Goal: Task Accomplishment & Management: Use online tool/utility

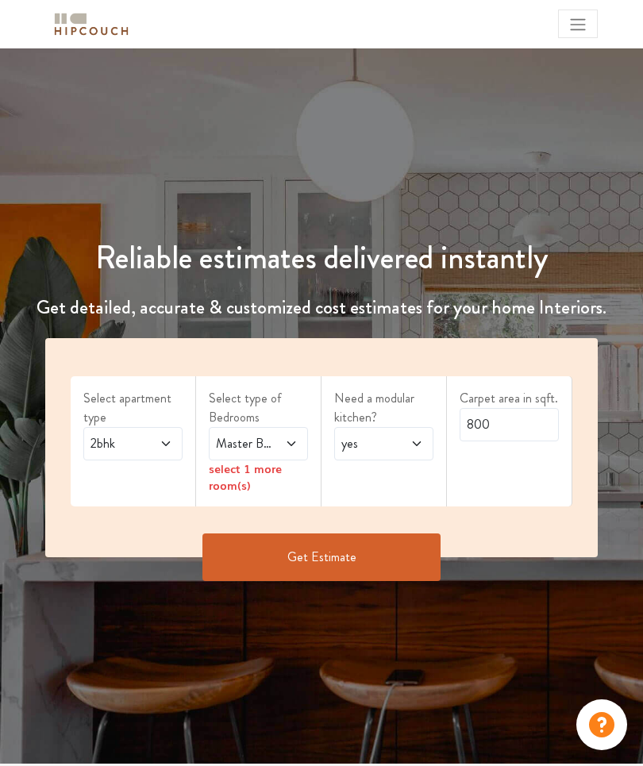
click at [131, 429] on div "2bhk" at bounding box center [132, 443] width 99 height 33
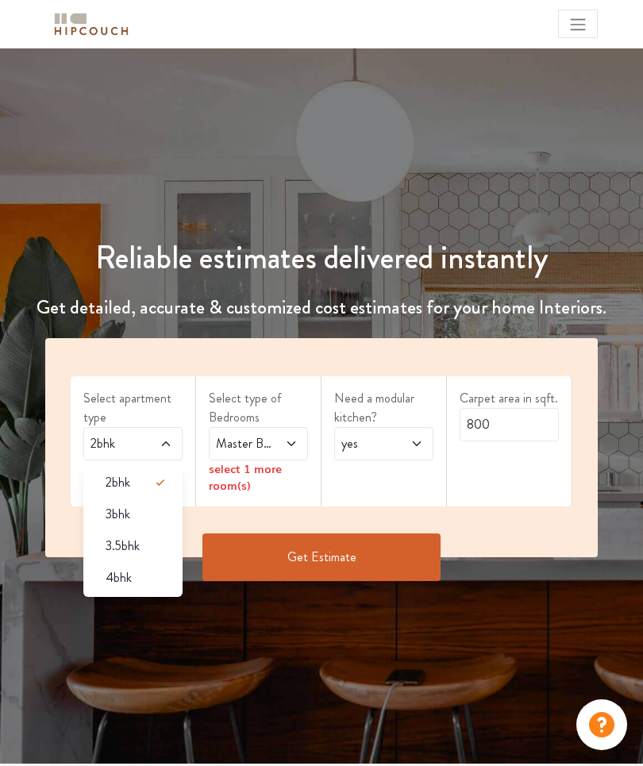
click at [117, 439] on span "2bhk" at bounding box center [118, 443] width 63 height 19
click at [150, 444] on span "2bhk" at bounding box center [118, 443] width 63 height 19
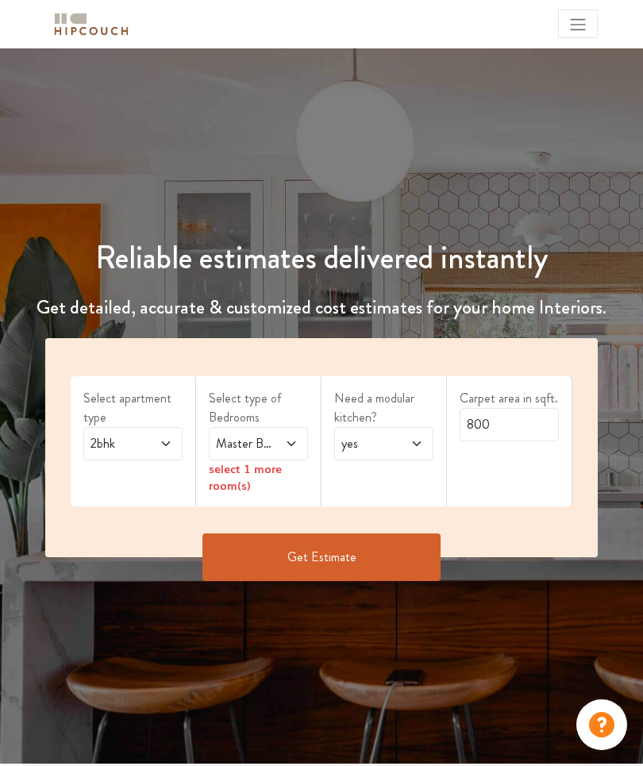
click at [231, 440] on span "Master Bedroom" at bounding box center [244, 443] width 63 height 19
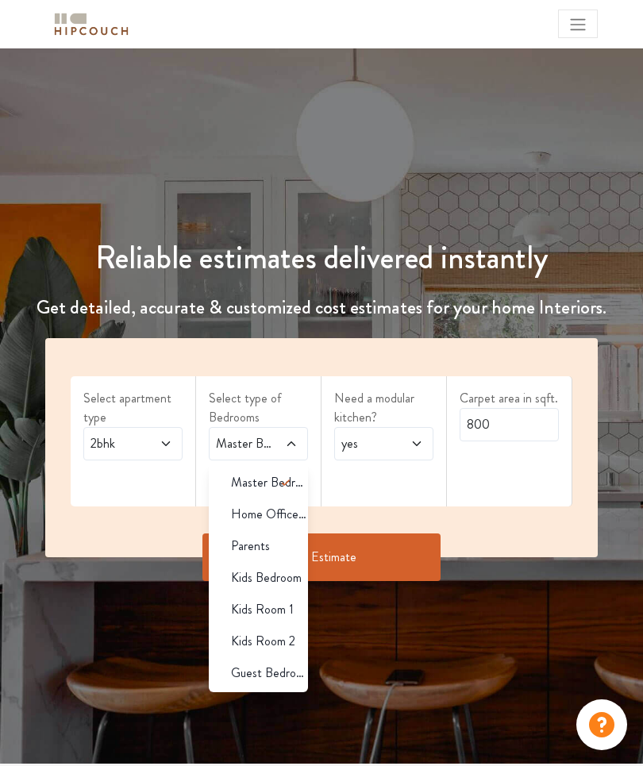
click at [244, 443] on span "Master Bedroom" at bounding box center [244, 443] width 63 height 19
click at [267, 440] on span "Master Bedroom" at bounding box center [244, 443] width 63 height 19
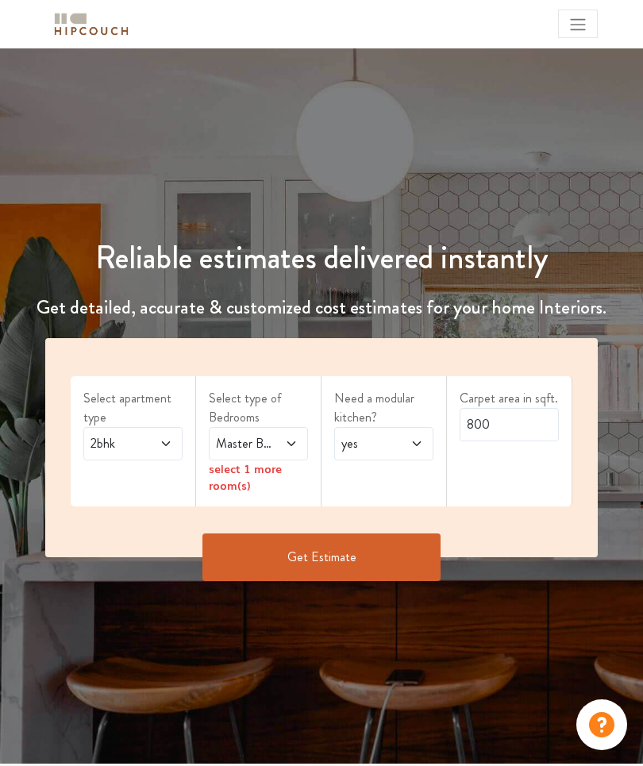
click at [168, 447] on icon at bounding box center [165, 443] width 13 height 13
click at [420, 443] on icon at bounding box center [416, 443] width 13 height 13
click at [426, 438] on div "yes" at bounding box center [383, 443] width 99 height 33
click at [527, 424] on input "800" at bounding box center [508, 424] width 99 height 33
type input "8"
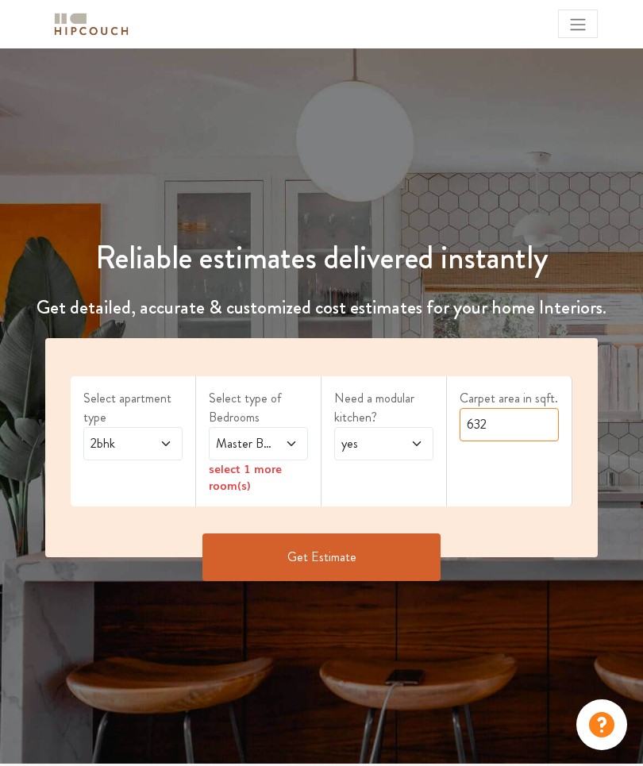
type input "632"
click at [633, 433] on div "Reliable estimates delivered instantly Get detailed, accurate & customized cost…" at bounding box center [321, 403] width 643 height 404
click at [355, 565] on button "Get Estimate" at bounding box center [321, 557] width 238 height 48
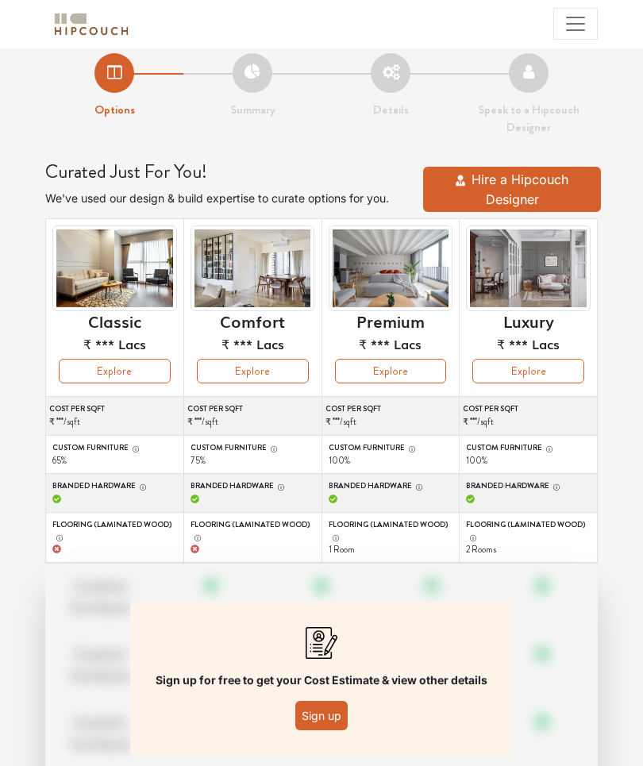
scroll to position [102, 0]
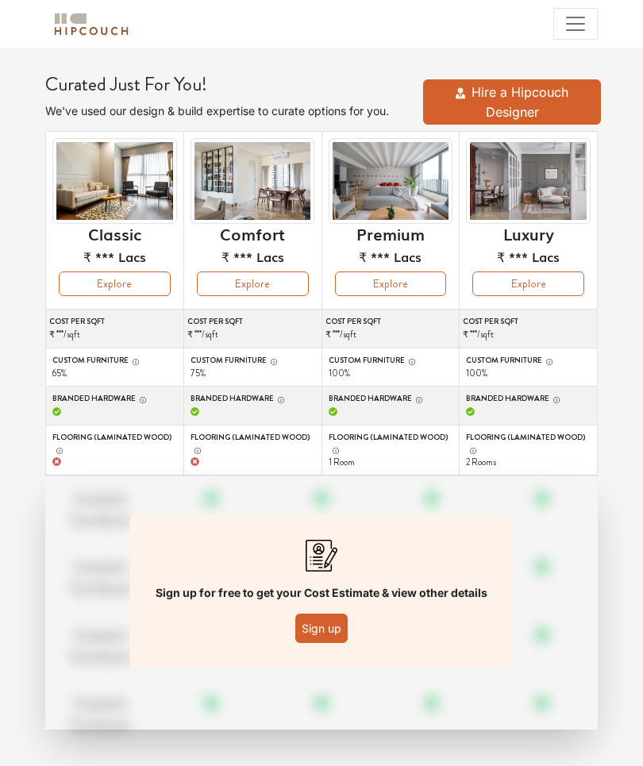
click at [320, 633] on button "Sign up" at bounding box center [321, 627] width 52 height 29
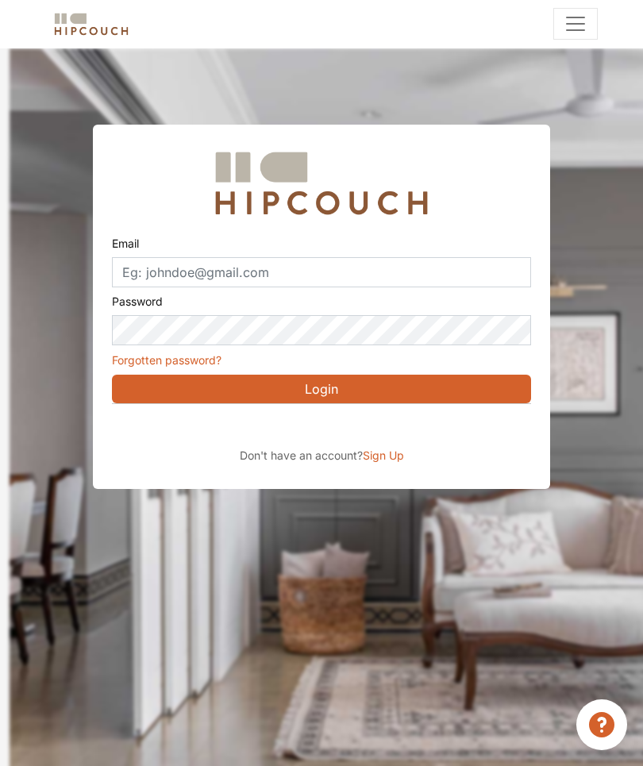
click at [205, 429] on div "Sign in with Google. Opens in new tab" at bounding box center [257, 426] width 290 height 35
